Goal: Transaction & Acquisition: Purchase product/service

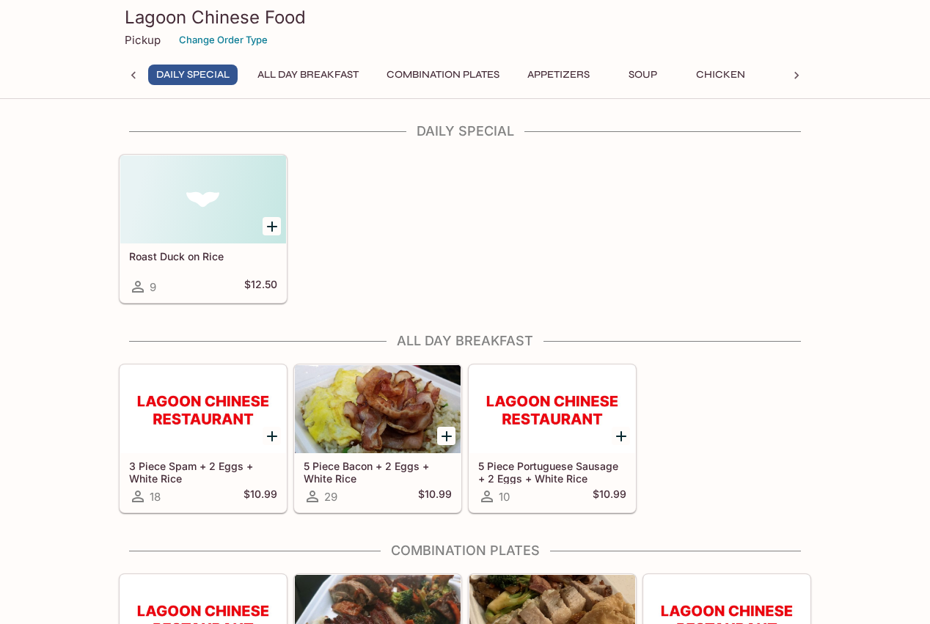
drag, startPoint x: 793, startPoint y: 290, endPoint x: 767, endPoint y: 231, distance: 64.7
click at [767, 231] on div "Roast Duck on Rice 9 $12.50" at bounding box center [462, 225] width 698 height 155
click at [269, 433] on icon "Add 3 Piece Spam + 2 Eggs + White Rice" at bounding box center [272, 437] width 18 height 18
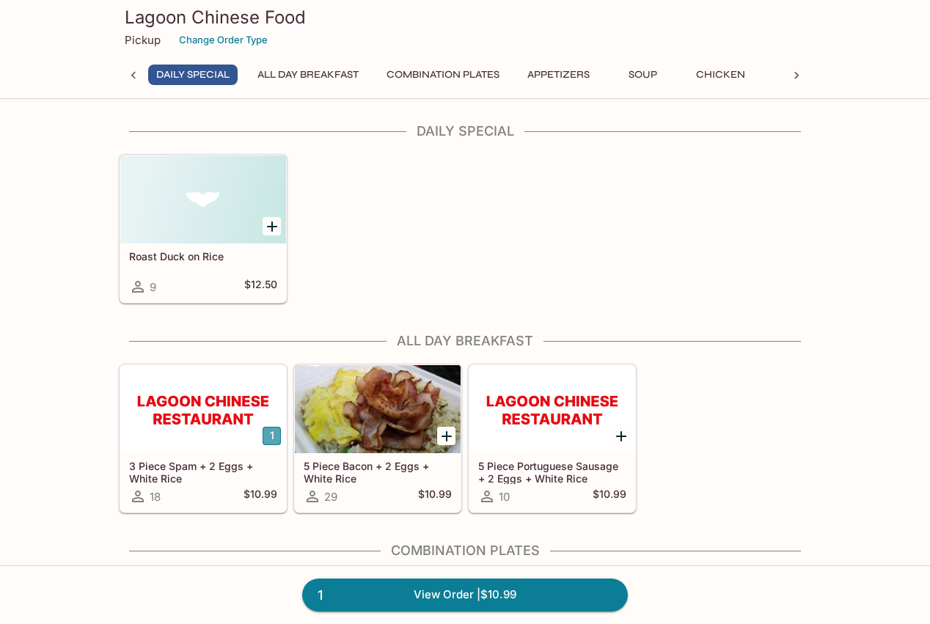
click at [267, 433] on button "1" at bounding box center [272, 436] width 18 height 18
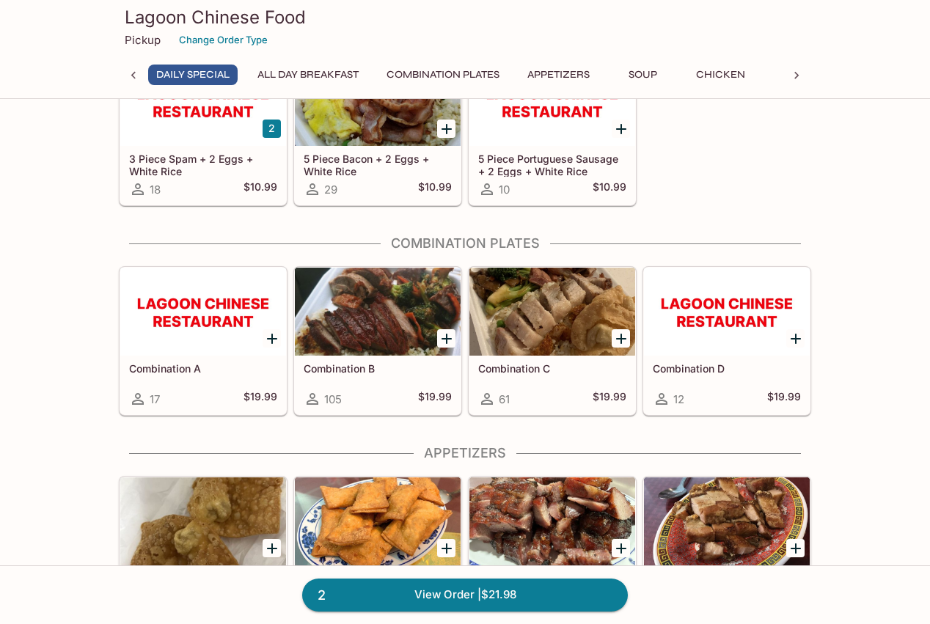
scroll to position [367, 0]
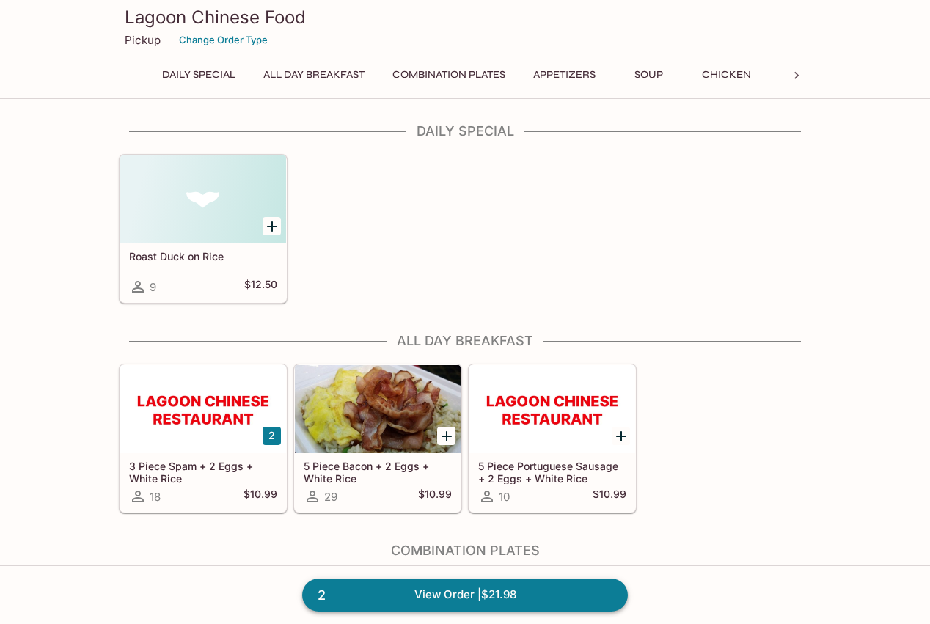
click at [462, 592] on link "2 View Order | $21.98" at bounding box center [465, 595] width 326 height 32
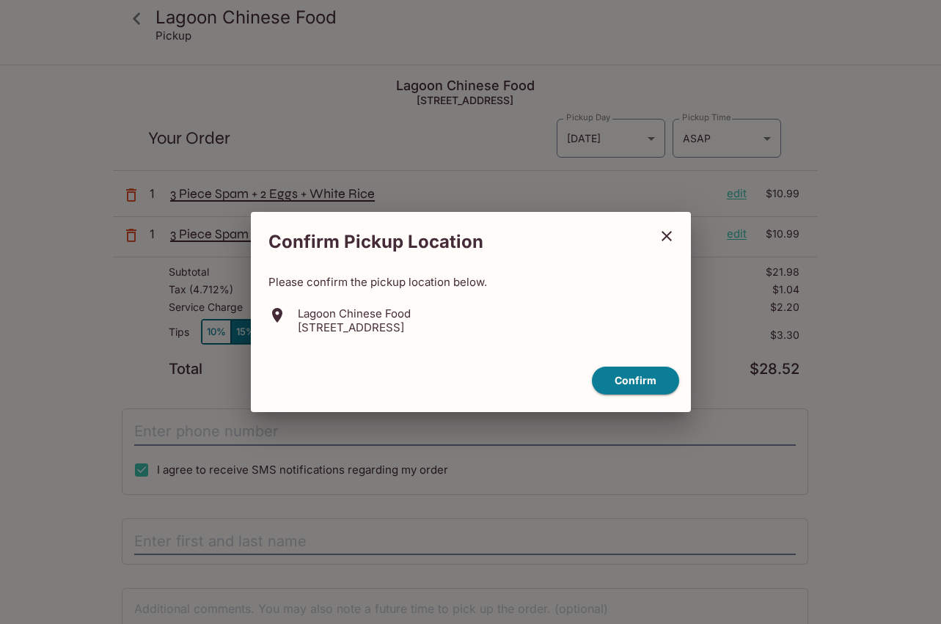
click at [665, 239] on icon "close" at bounding box center [667, 236] width 18 height 18
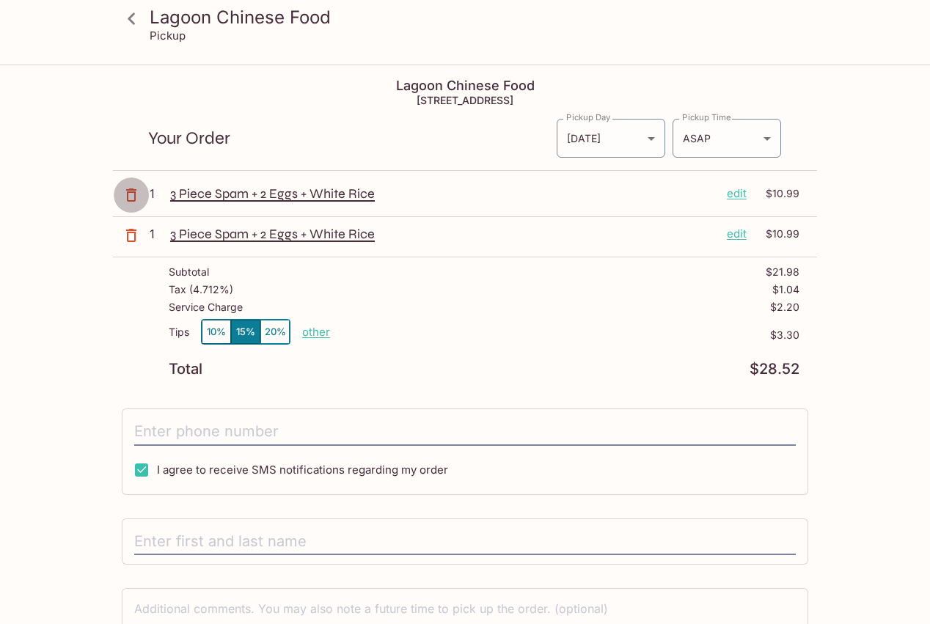
click at [133, 198] on icon "button" at bounding box center [131, 195] width 18 height 18
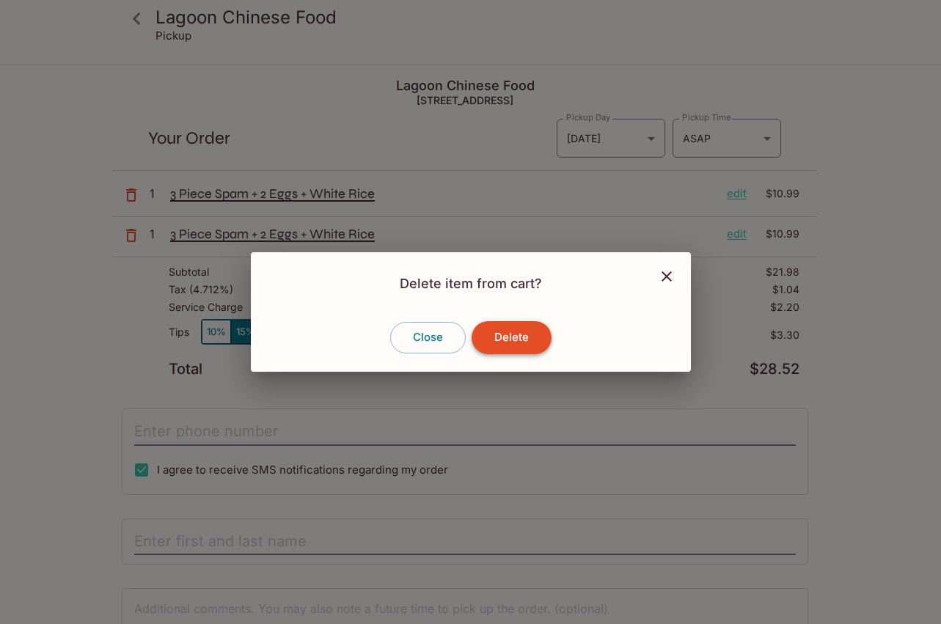
drag, startPoint x: 519, startPoint y: 334, endPoint x: 499, endPoint y: 329, distance: 21.2
click at [515, 335] on button "Delete" at bounding box center [512, 337] width 80 height 32
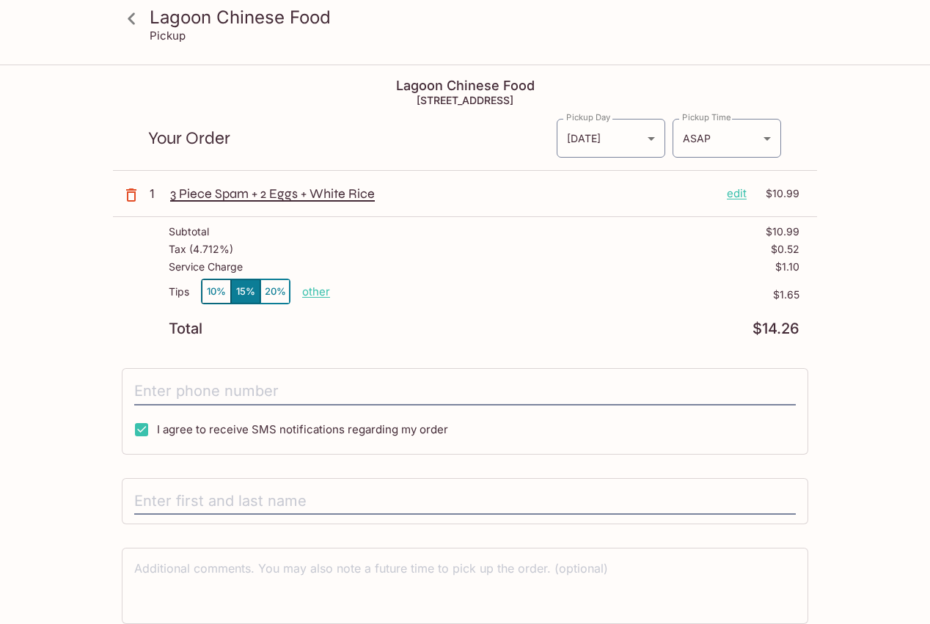
click at [129, 197] on icon "button" at bounding box center [131, 195] width 18 height 18
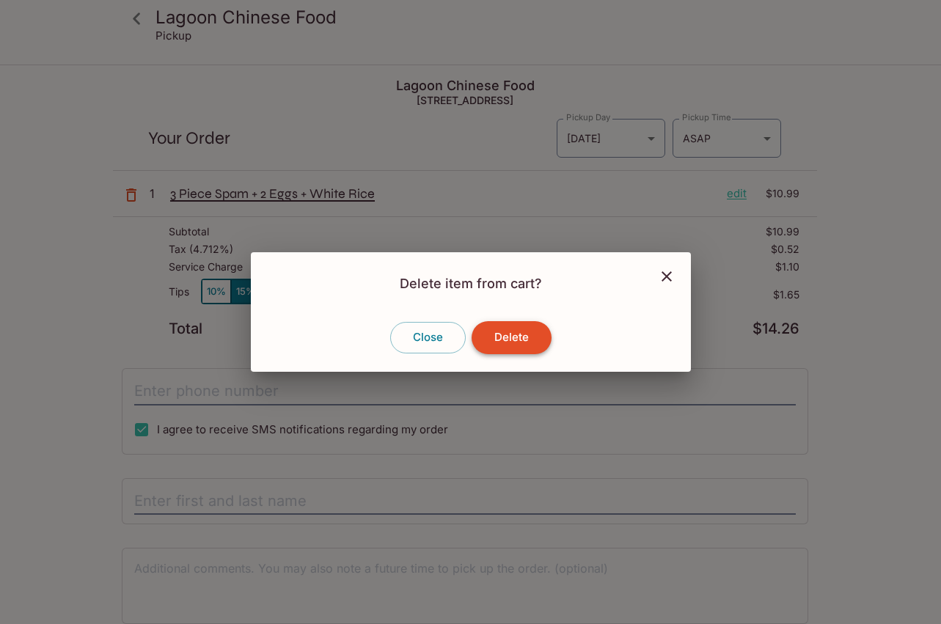
click at [511, 335] on button "Delete" at bounding box center [512, 337] width 80 height 32
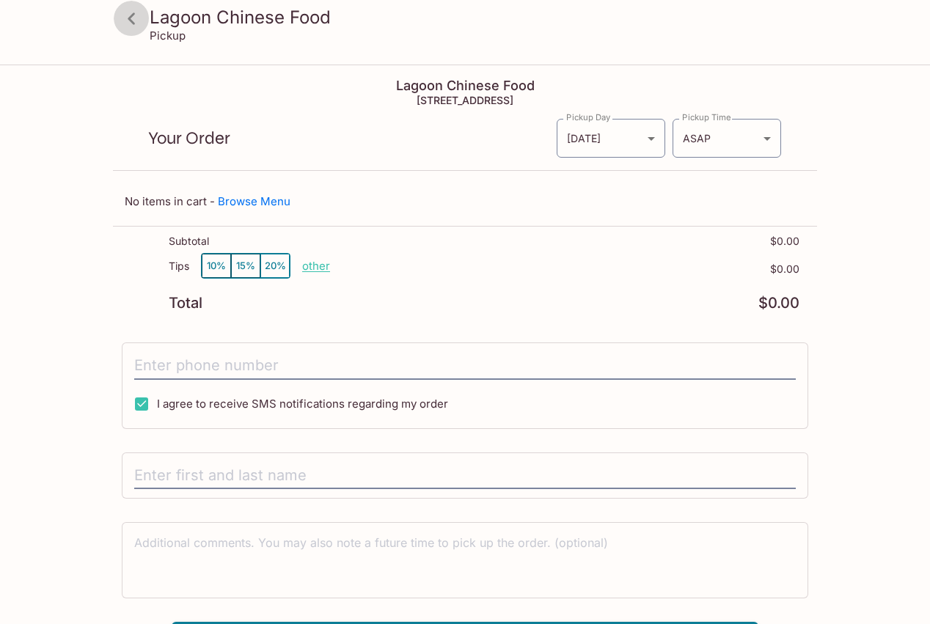
click at [124, 20] on icon at bounding box center [132, 19] width 26 height 26
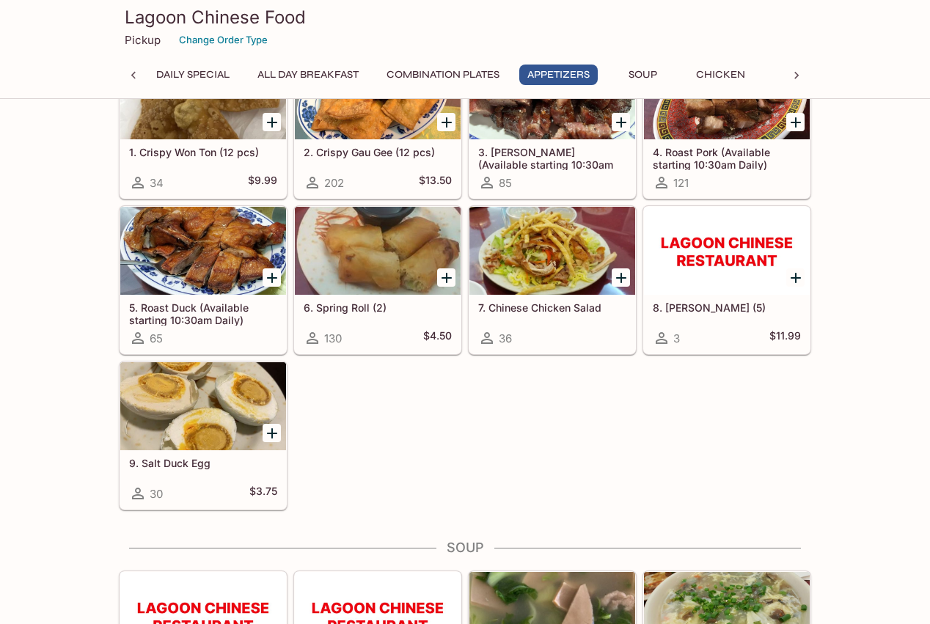
scroll to position [1100, 0]
